Goal: Task Accomplishment & Management: Use online tool/utility

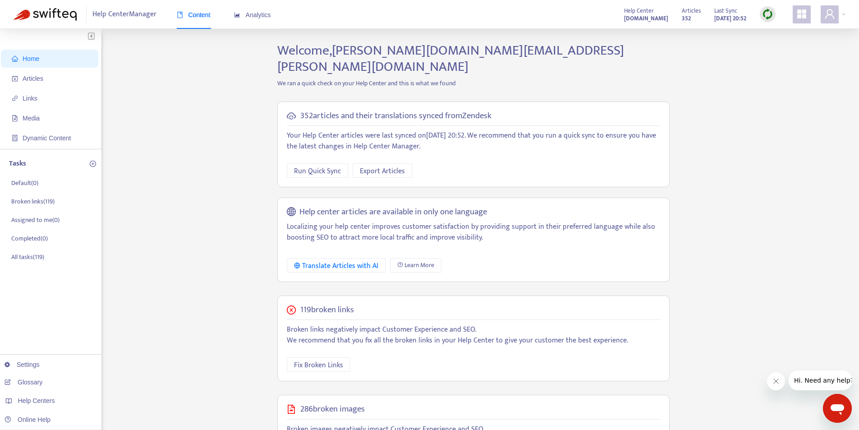
click at [254, 120] on div "Home Articles Links Media Dynamic Content Tasks Default ( 0 ) Broken links ( 11…" at bounding box center [430, 316] width 832 height 548
click at [59, 79] on span "Articles" at bounding box center [51, 78] width 79 height 18
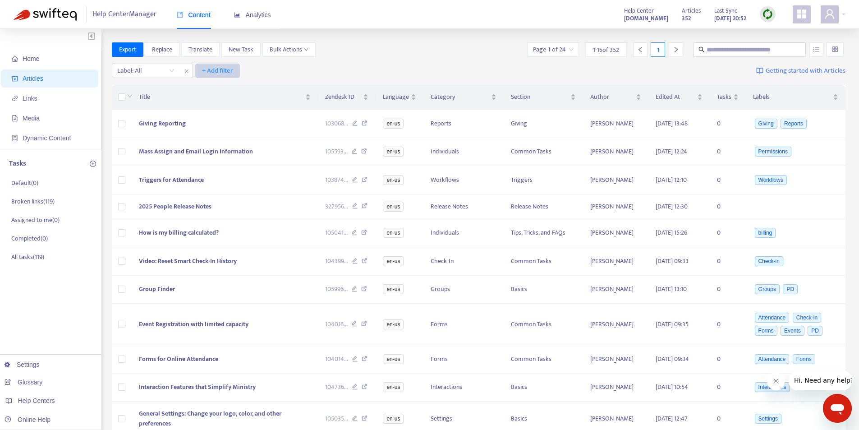
click at [219, 67] on span "+ Add filter" at bounding box center [217, 70] width 31 height 11
click at [217, 163] on span "Private" at bounding box center [231, 161] width 56 height 10
click at [257, 69] on input "search" at bounding box center [229, 71] width 57 height 14
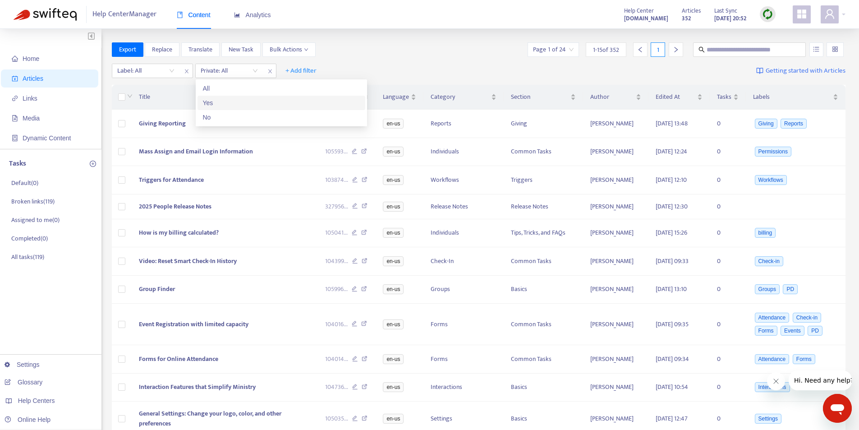
click at [238, 101] on div "Yes" at bounding box center [281, 103] width 157 height 10
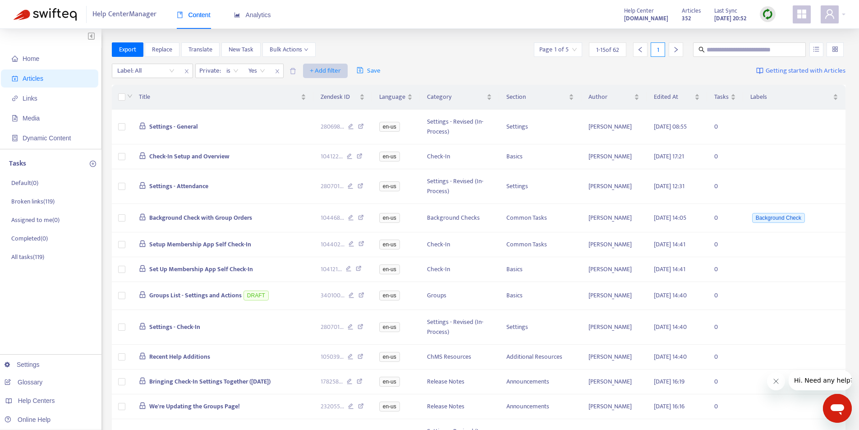
click at [315, 69] on span "+ Add filter" at bounding box center [325, 70] width 31 height 11
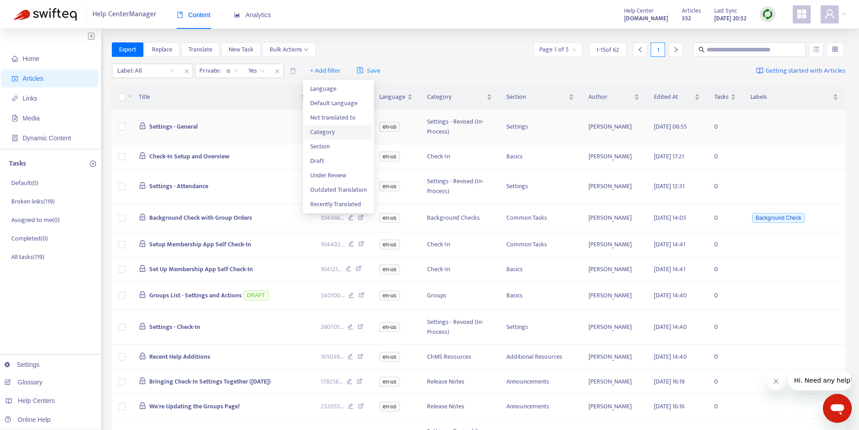
click at [322, 131] on span "Category" at bounding box center [338, 132] width 56 height 10
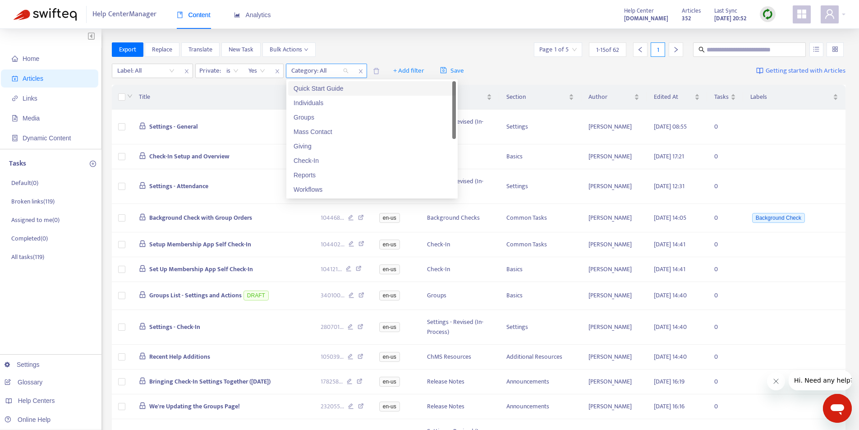
click at [345, 70] on div "Category: All" at bounding box center [319, 71] width 67 height 14
click at [331, 97] on div "Individuals" at bounding box center [372, 103] width 168 height 14
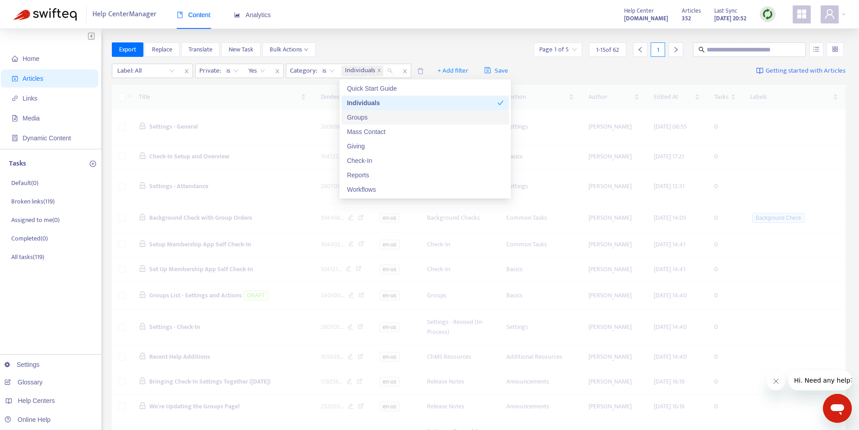
click at [364, 115] on div "Groups" at bounding box center [425, 117] width 157 height 10
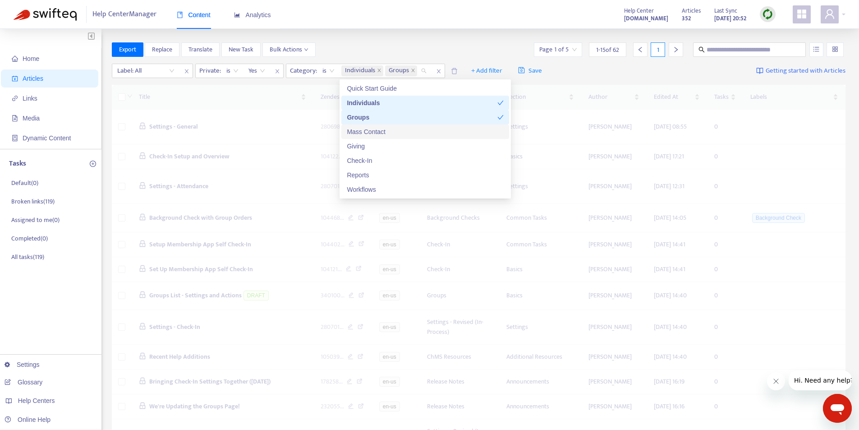
click at [368, 129] on div "Mass Contact" at bounding box center [425, 132] width 157 height 10
click at [371, 146] on div "Giving" at bounding box center [425, 146] width 157 height 10
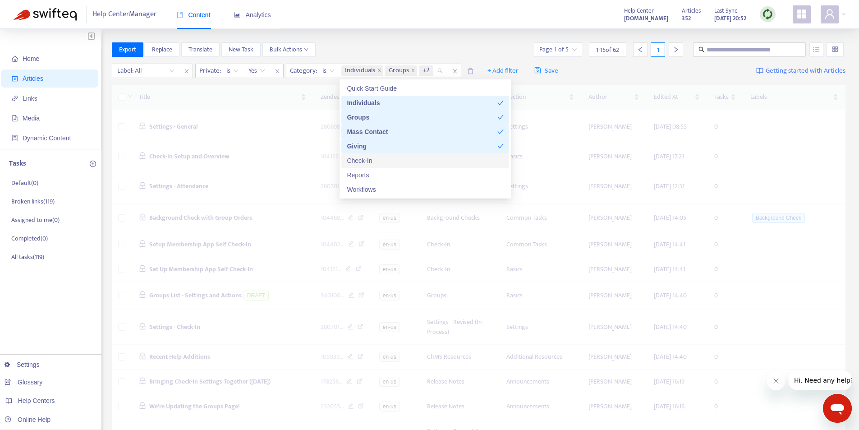
click at [373, 165] on div "Check-In" at bounding box center [425, 161] width 157 height 10
click at [373, 175] on div "Reports" at bounding box center [425, 175] width 157 height 10
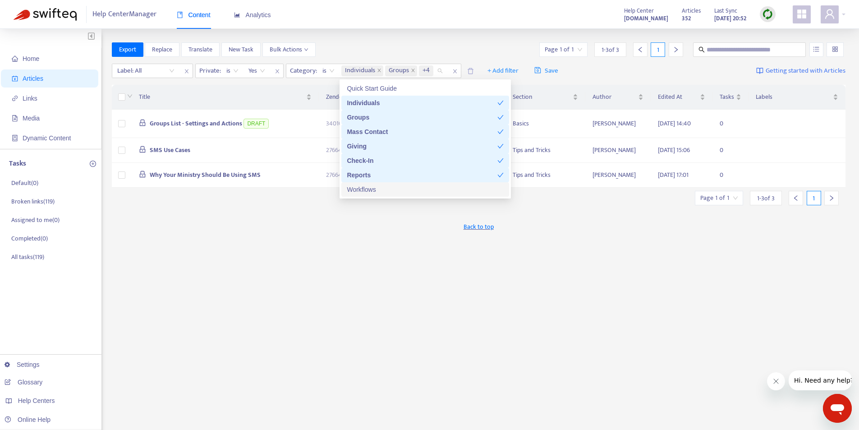
click at [368, 191] on div "Workflows" at bounding box center [425, 189] width 157 height 10
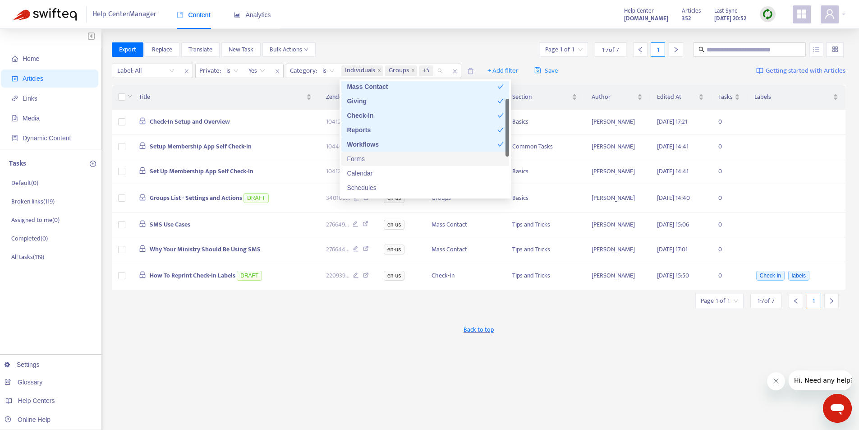
scroll to position [90, 0]
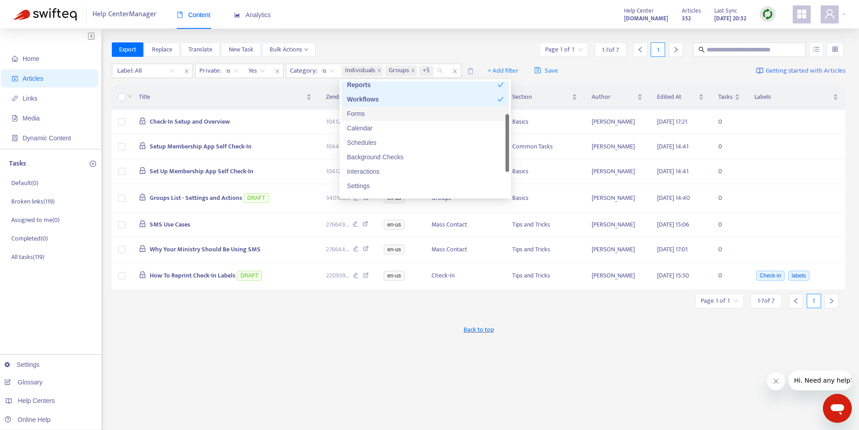
click at [362, 111] on div "Forms" at bounding box center [425, 114] width 157 height 10
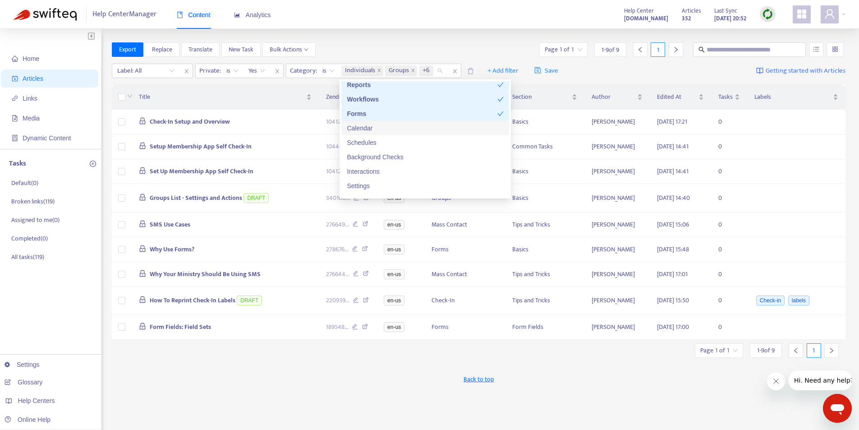
click at [364, 128] on div "Calendar" at bounding box center [425, 128] width 157 height 10
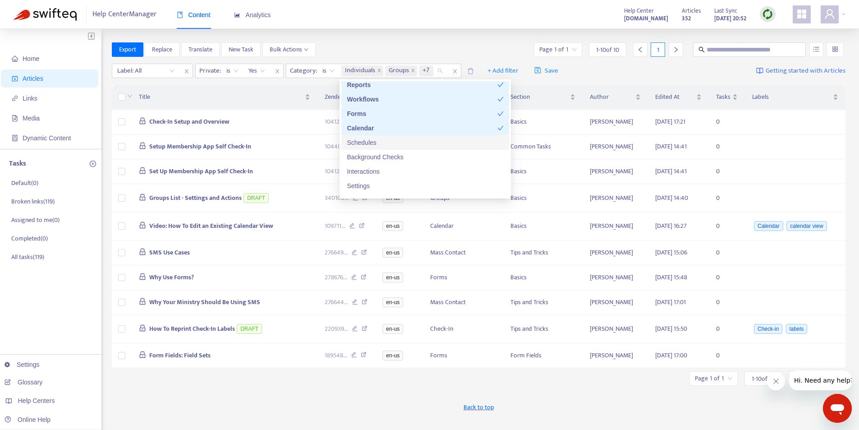
click at [365, 144] on div "Schedules" at bounding box center [425, 143] width 157 height 10
click at [368, 161] on div "Background Checks" at bounding box center [425, 157] width 157 height 10
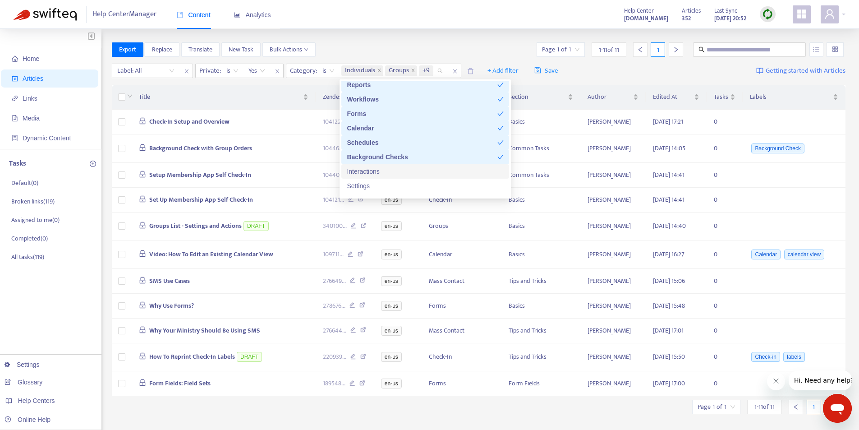
click at [372, 174] on div "Interactions" at bounding box center [425, 171] width 157 height 10
click at [370, 184] on div "Settings" at bounding box center [425, 186] width 157 height 10
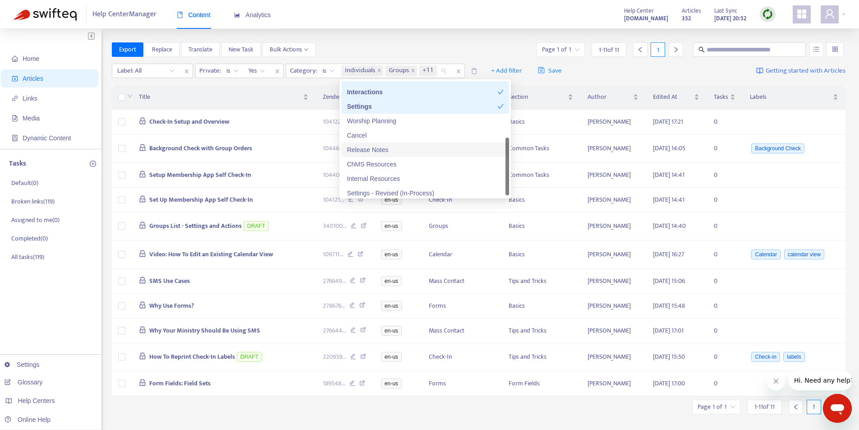
scroll to position [173, 0]
click at [413, 147] on div "Release Notes" at bounding box center [425, 146] width 157 height 10
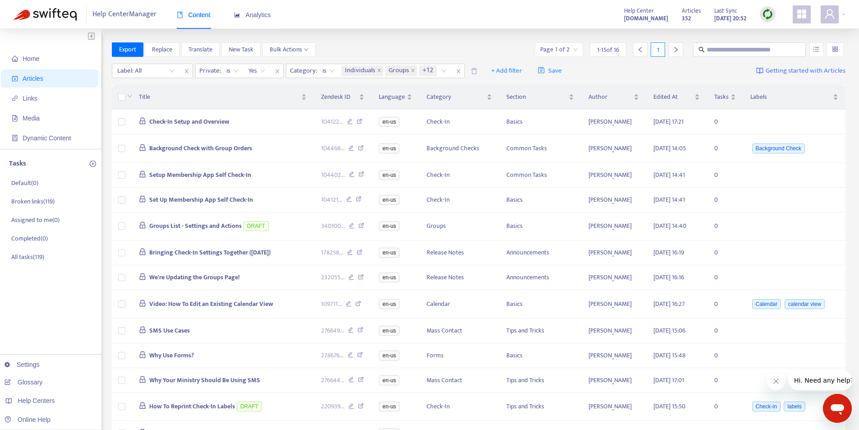
click at [406, 36] on div "Home Articles Links Media Dynamic Content Tasks Default ( 0 ) Broken links ( 11…" at bounding box center [429, 299] width 859 height 541
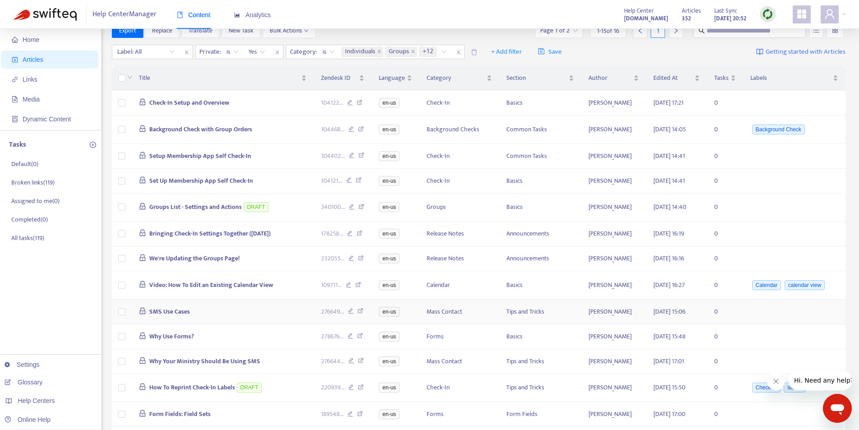
scroll to position [0, 0]
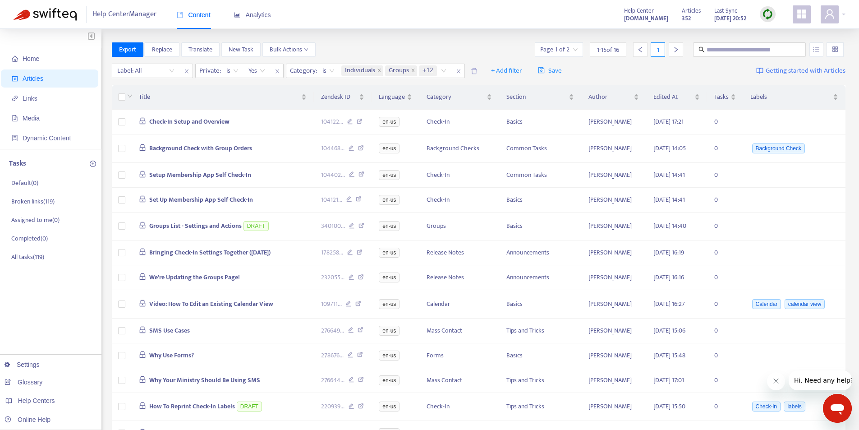
click at [397, 20] on div "Help Center Manager Content Analytics Help Center [DOMAIN_NAME] Articles 352 La…" at bounding box center [429, 14] width 859 height 29
click at [510, 69] on span "+ Add filter" at bounding box center [506, 70] width 31 height 11
click at [395, 29] on div "Home Articles Links Media Dynamic Content Tasks Default ( 0 ) Broken links ( 11…" at bounding box center [429, 299] width 859 height 541
click at [313, 49] on button "Bulk Actions" at bounding box center [288, 49] width 53 height 14
click at [344, 37] on div "Home Articles Links Media Dynamic Content Tasks Default ( 0 ) Broken links ( 11…" at bounding box center [429, 299] width 859 height 541
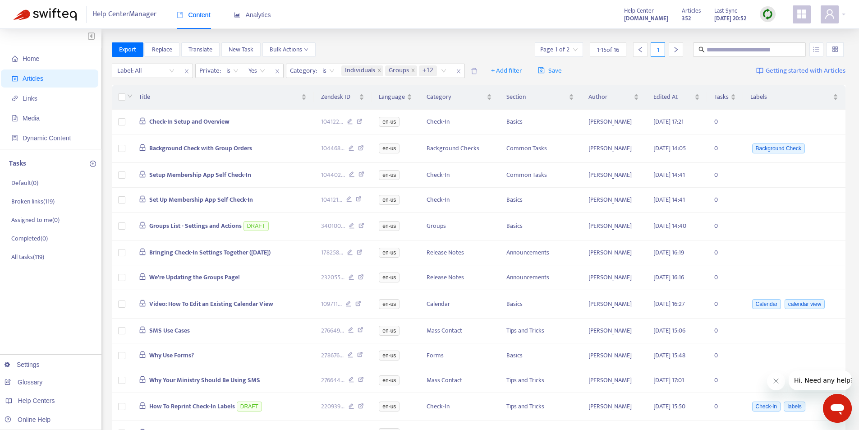
click at [361, 33] on div "Home Articles Links Media Dynamic Content Tasks Default ( 0 ) Broken links ( 11…" at bounding box center [429, 299] width 859 height 541
click at [457, 73] on icon "close" at bounding box center [458, 71] width 4 height 4
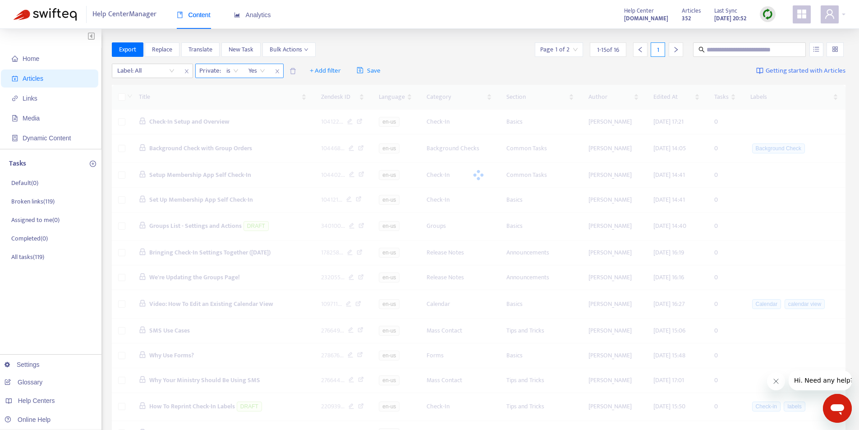
click at [276, 71] on icon "close" at bounding box center [277, 71] width 5 height 5
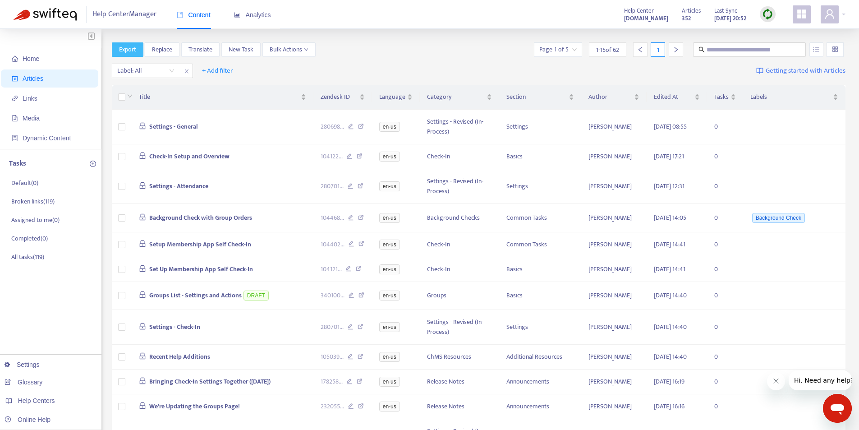
click at [117, 48] on button "Export" at bounding box center [128, 49] width 32 height 14
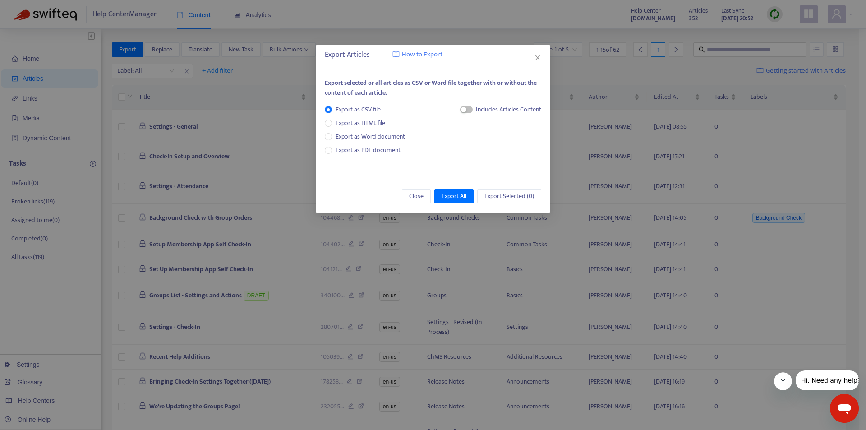
drag, startPoint x: 470, startPoint y: 110, endPoint x: 461, endPoint y: 118, distance: 11.8
click at [467, 111] on span "button" at bounding box center [466, 109] width 13 height 7
click at [452, 195] on span "Export All" at bounding box center [454, 196] width 25 height 10
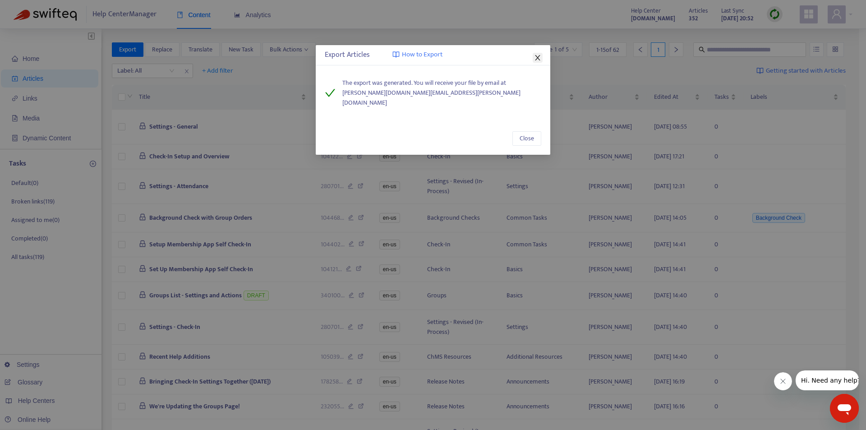
click at [536, 60] on icon "close" at bounding box center [537, 57] width 7 height 7
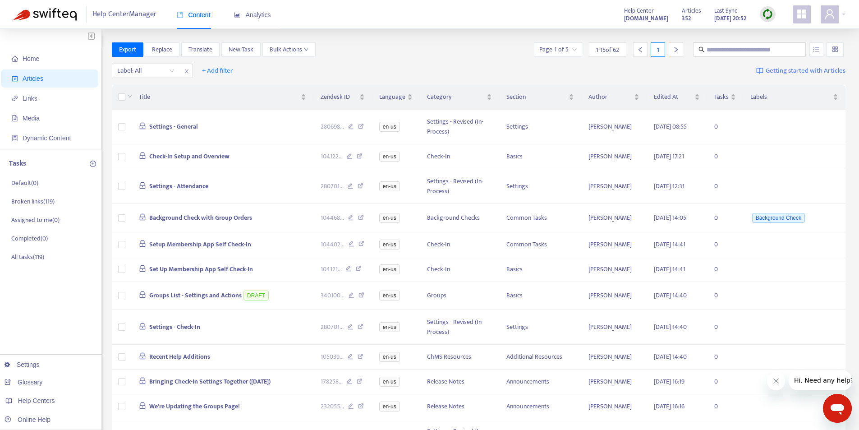
click at [417, 53] on div "Export Replace Translate New Task Bulk Actions Page 1 of 5 1 - 15 of 62 1" at bounding box center [479, 49] width 734 height 14
